Goal: Obtain resource: Download file/media

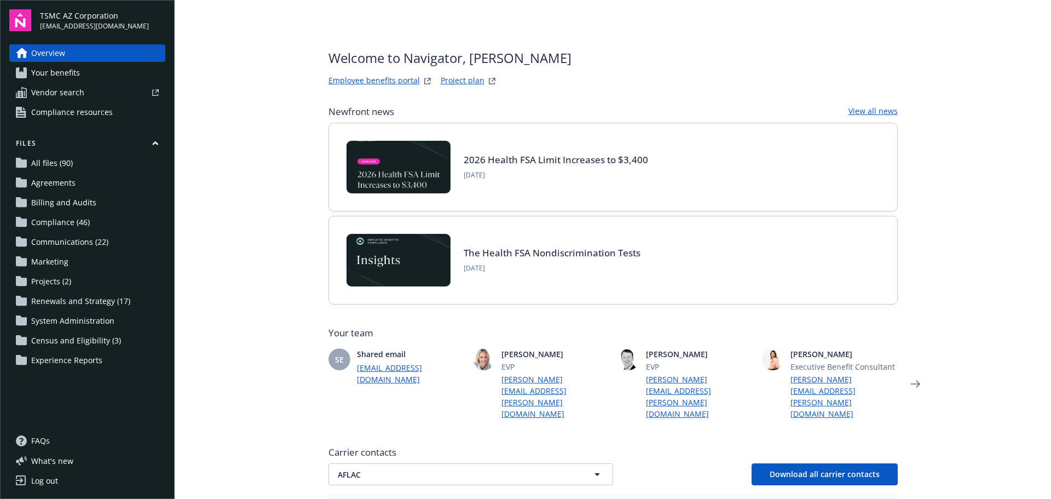
click at [63, 162] on span "All files (90)" at bounding box center [52, 163] width 42 height 18
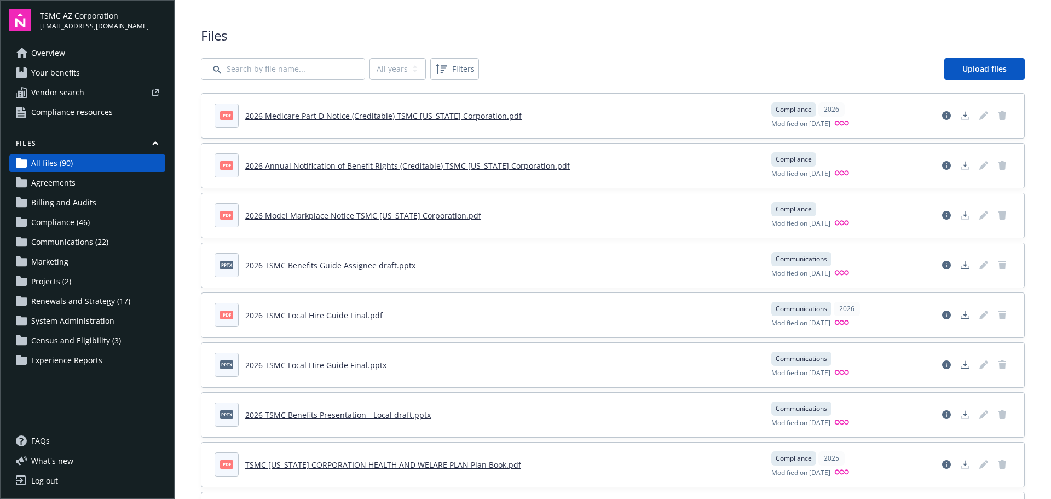
click at [579, 64] on div "All years 2026 2025 2024 2023 2022 Filters Upload files" at bounding box center [613, 69] width 824 height 22
click at [336, 317] on link "2026 TSMC Local Hire Guide Final.pdf" at bounding box center [313, 315] width 137 height 10
